Goal: Task Accomplishment & Management: Use online tool/utility

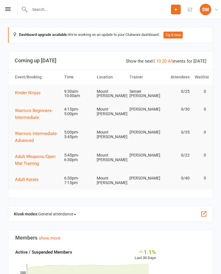
click at [7, 9] on icon at bounding box center [7, 9] width 5 height 4
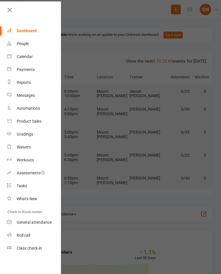
click at [35, 246] on div "Class check-in" at bounding box center [29, 248] width 25 height 5
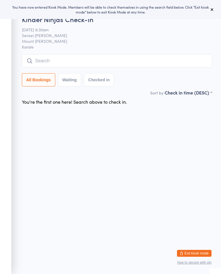
click at [215, 10] on button at bounding box center [211, 9] width 7 height 7
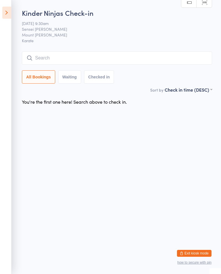
click at [210, 271] on footer "Exit kiosk mode how to secure with pin" at bounding box center [215, 272] width 12 height 6
click at [47, 65] on input "search" at bounding box center [117, 57] width 190 height 13
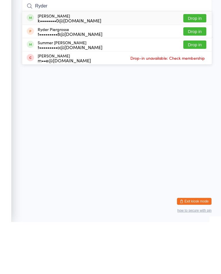
type input "Ryder"
click at [190, 66] on button "Drop in" at bounding box center [194, 70] width 23 height 8
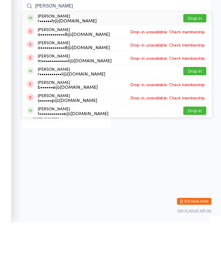
type input "marcus"
click at [198, 66] on button "Drop in" at bounding box center [194, 70] width 23 height 8
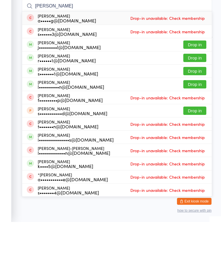
type input "charlie"
click at [198, 106] on button "Drop in" at bounding box center [194, 110] width 23 height 8
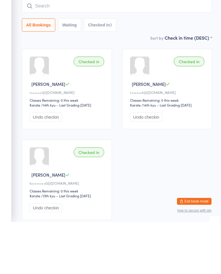
scroll to position [45, 0]
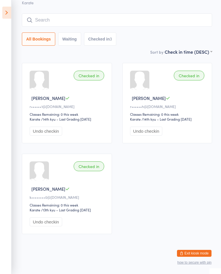
click at [62, 14] on input "search" at bounding box center [117, 20] width 190 height 13
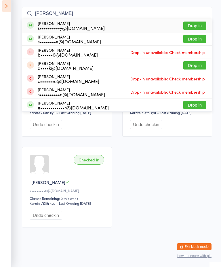
type input "Stell"
click at [200, 28] on button "Drop in" at bounding box center [194, 32] width 23 height 8
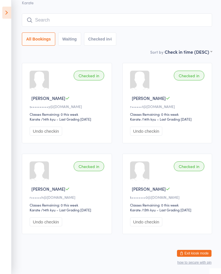
click at [148, 14] on input "search" at bounding box center [117, 20] width 190 height 13
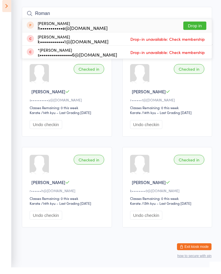
type input "Roman"
click at [173, 26] on div "Roman Edyvane h•••••••••••e@gmail.com Drop in" at bounding box center [117, 32] width 190 height 13
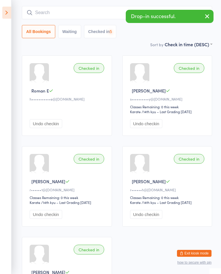
scroll to position [0, 0]
